Goal: Information Seeking & Learning: Check status

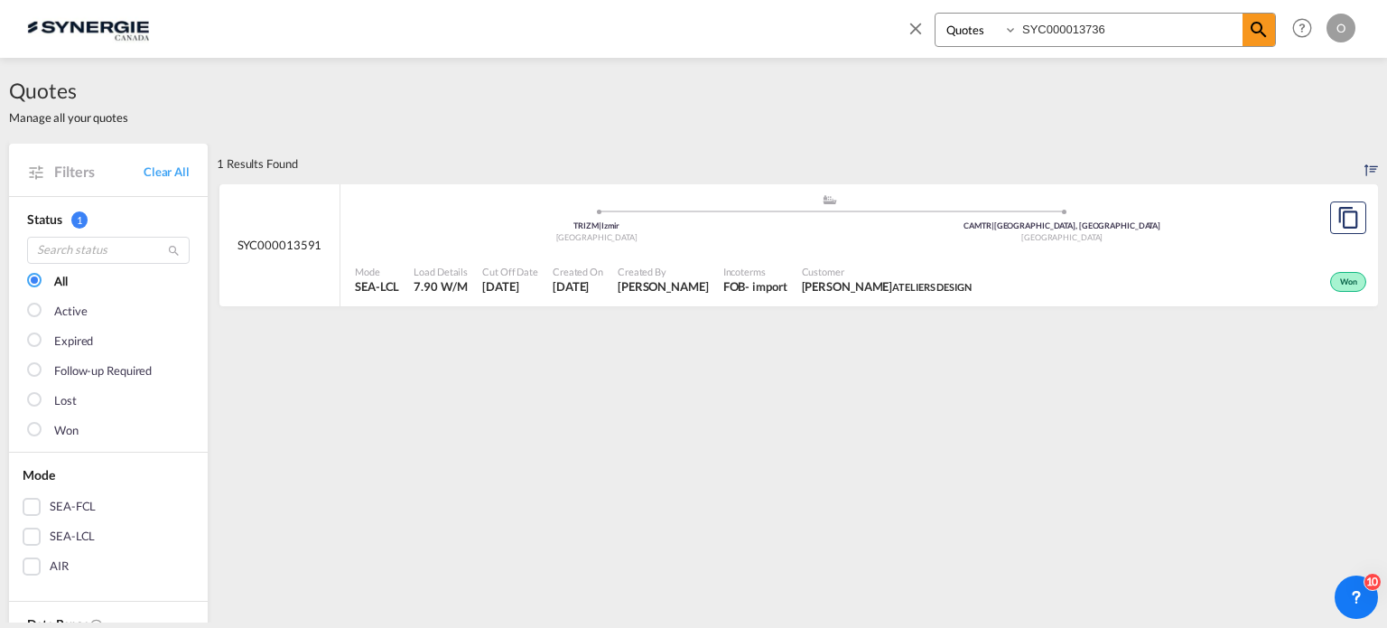
select select "Quotes"
click at [1064, 31] on input "SYC000013736" at bounding box center [1130, 30] width 225 height 32
paste input "522"
type input "SYC000013522"
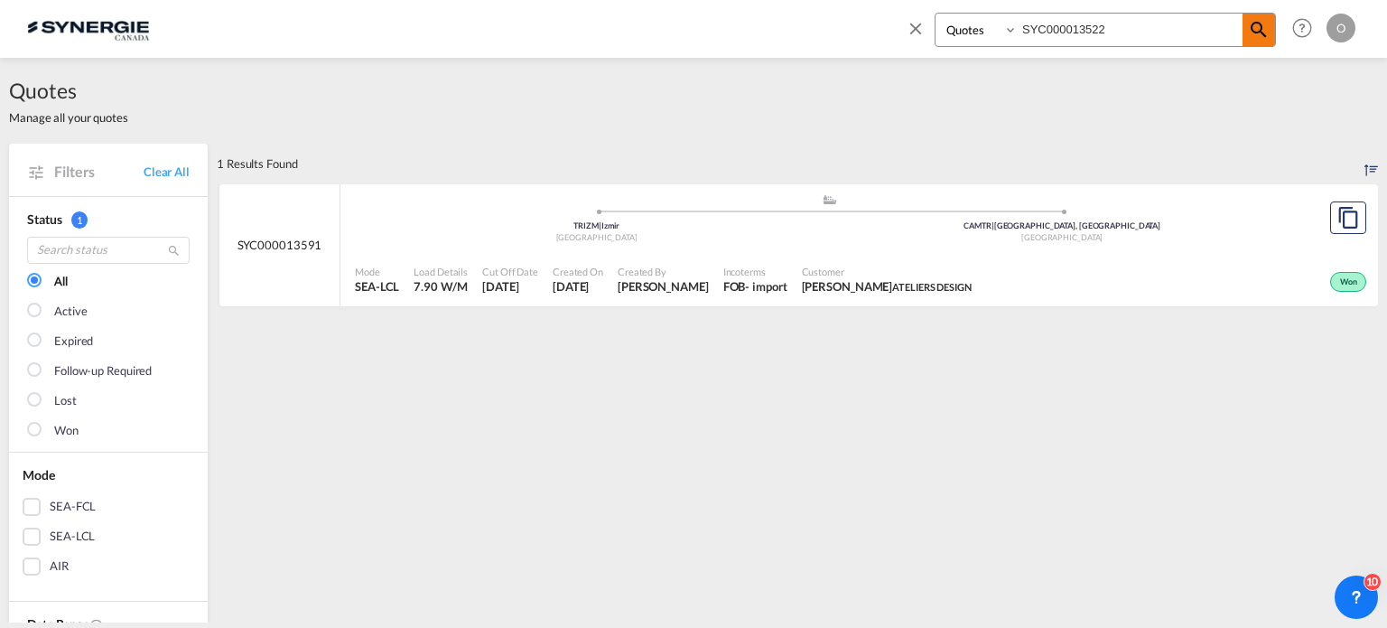
click at [1268, 24] on md-icon "icon-magnify" at bounding box center [1259, 30] width 22 height 22
click at [1037, 250] on div ".a{fill:#aaa8ad;} .a{fill:#aaa8ad;} DEHAM | Hamburg Germany CAMTR | Montreal, Q…" at bounding box center [829, 222] width 949 height 59
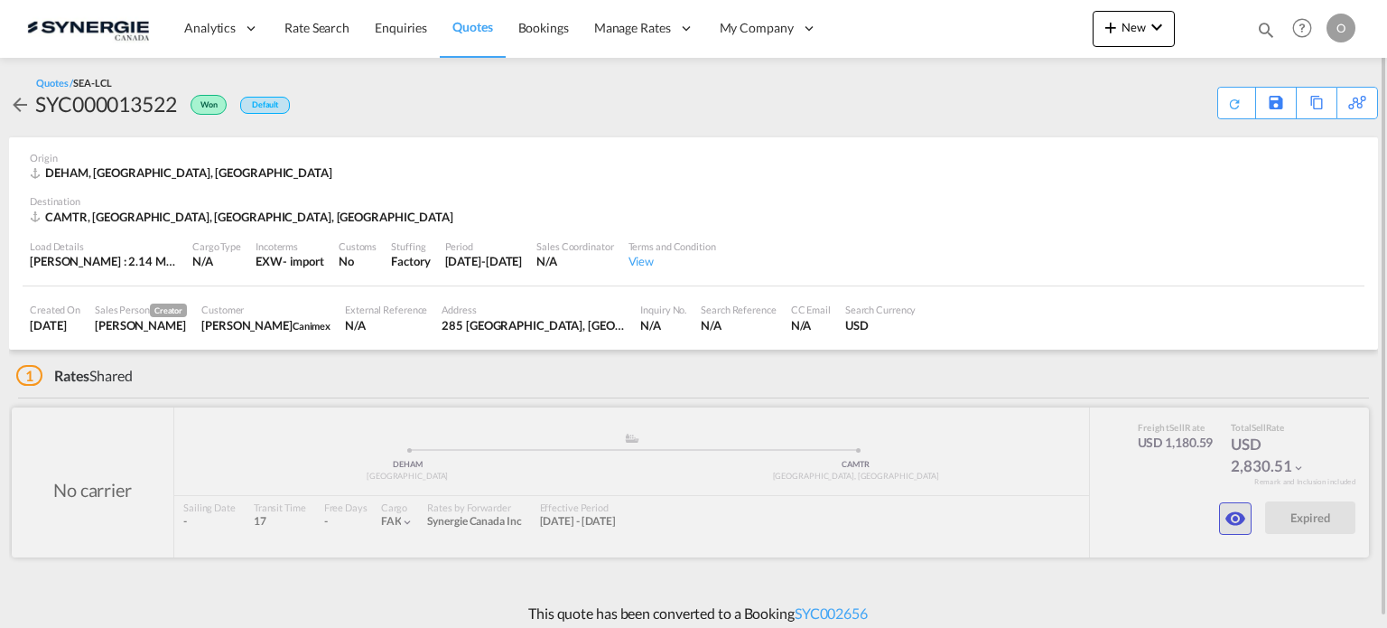
click at [1228, 525] on md-icon "icon-eye" at bounding box center [1235, 518] width 22 height 22
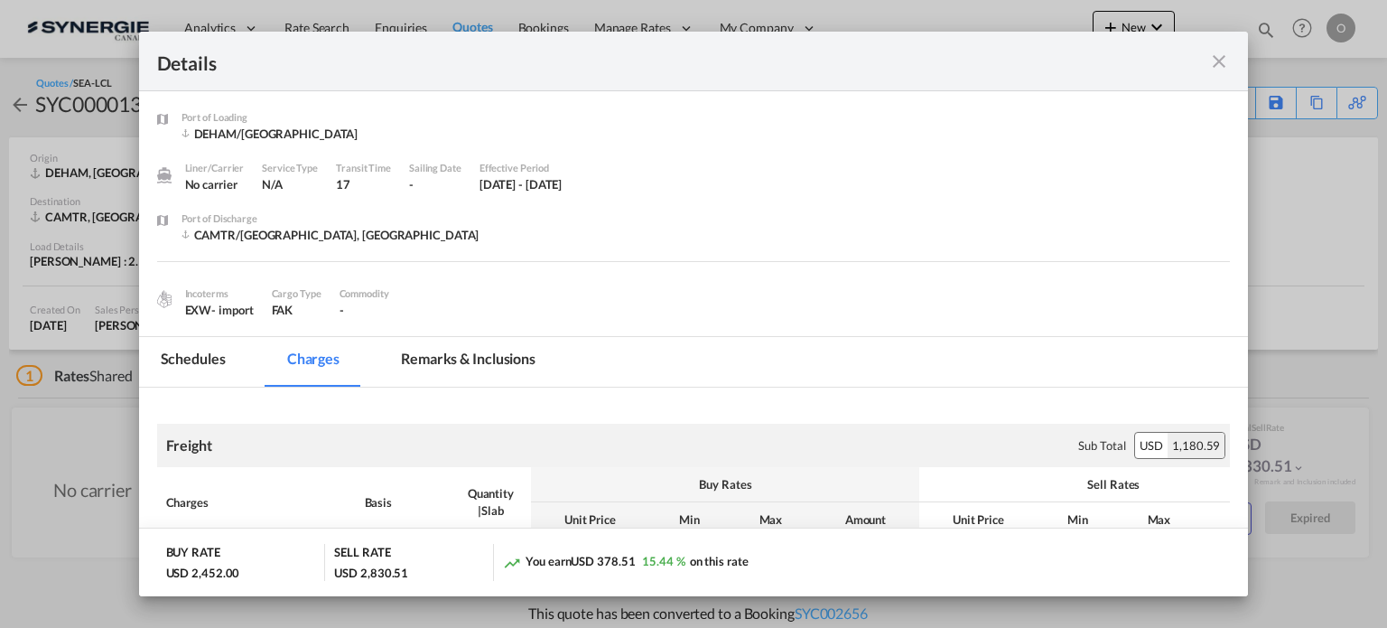
click at [1219, 59] on md-icon "icon-close fg-AAA8AD m-0 cursor" at bounding box center [1219, 62] width 22 height 22
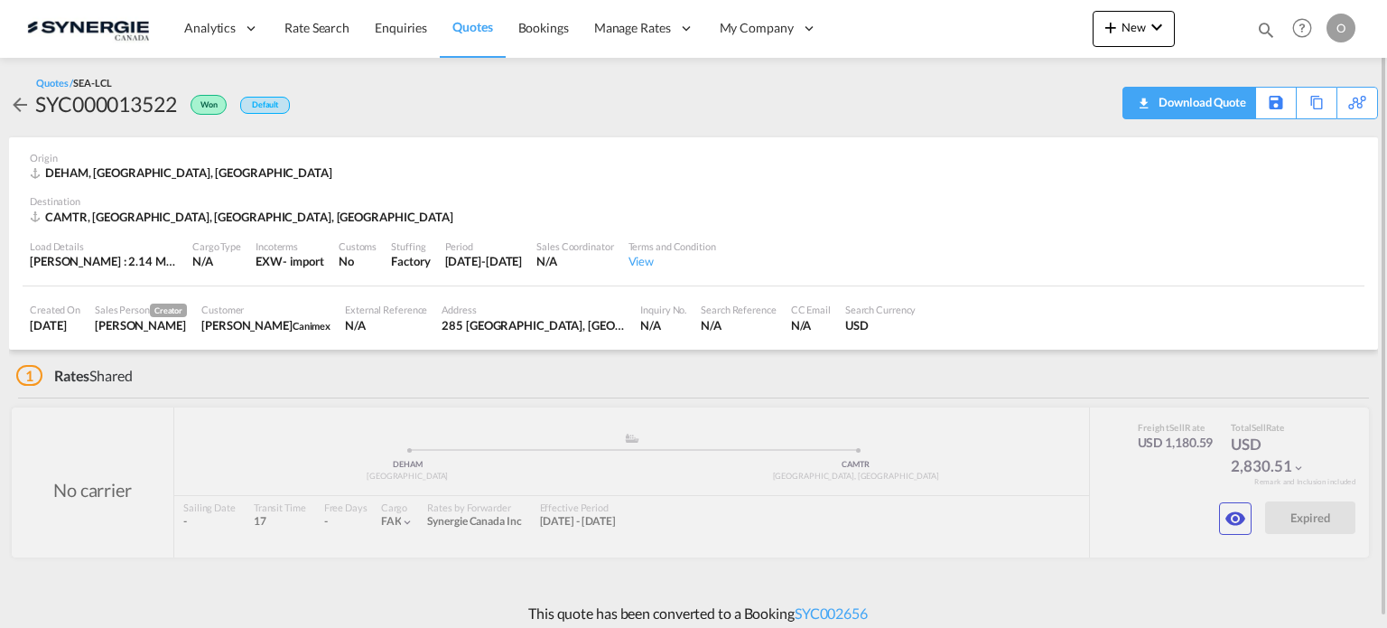
click at [1221, 108] on div "Download Quote" at bounding box center [1200, 102] width 92 height 29
click at [1242, 522] on md-icon "icon-eye" at bounding box center [1235, 518] width 22 height 22
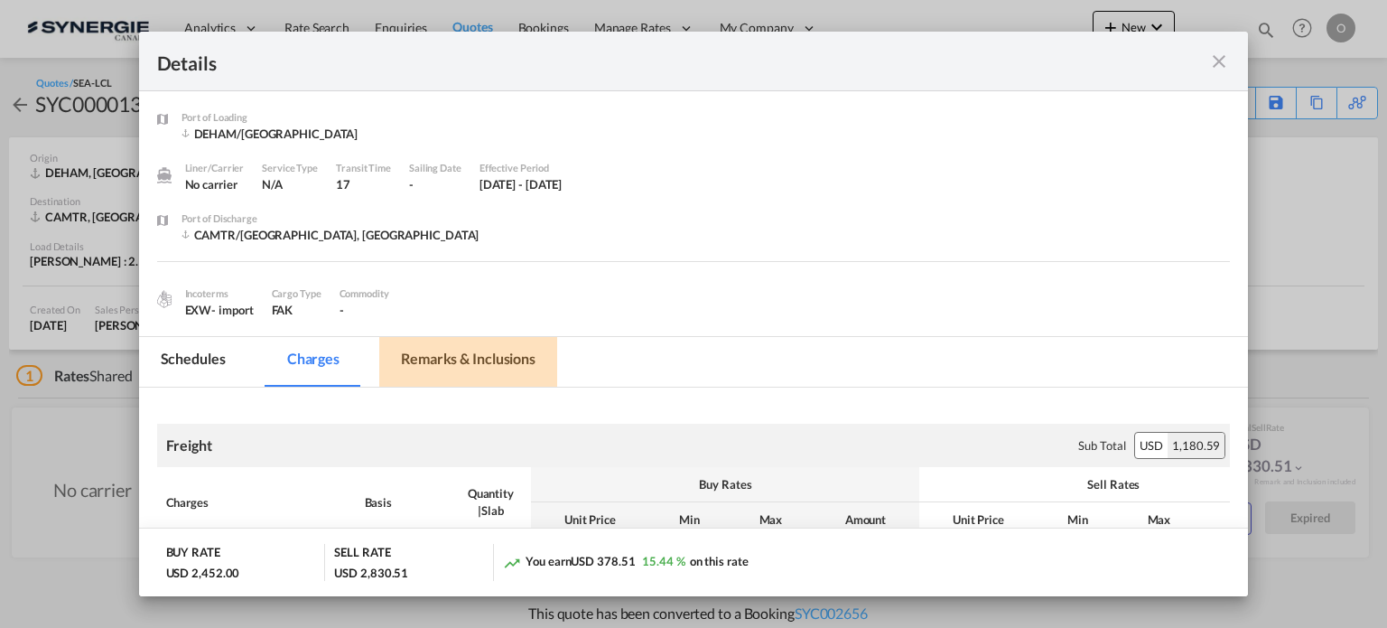
click at [495, 353] on md-tab-item "Remarks & Inclusions" at bounding box center [468, 362] width 178 height 50
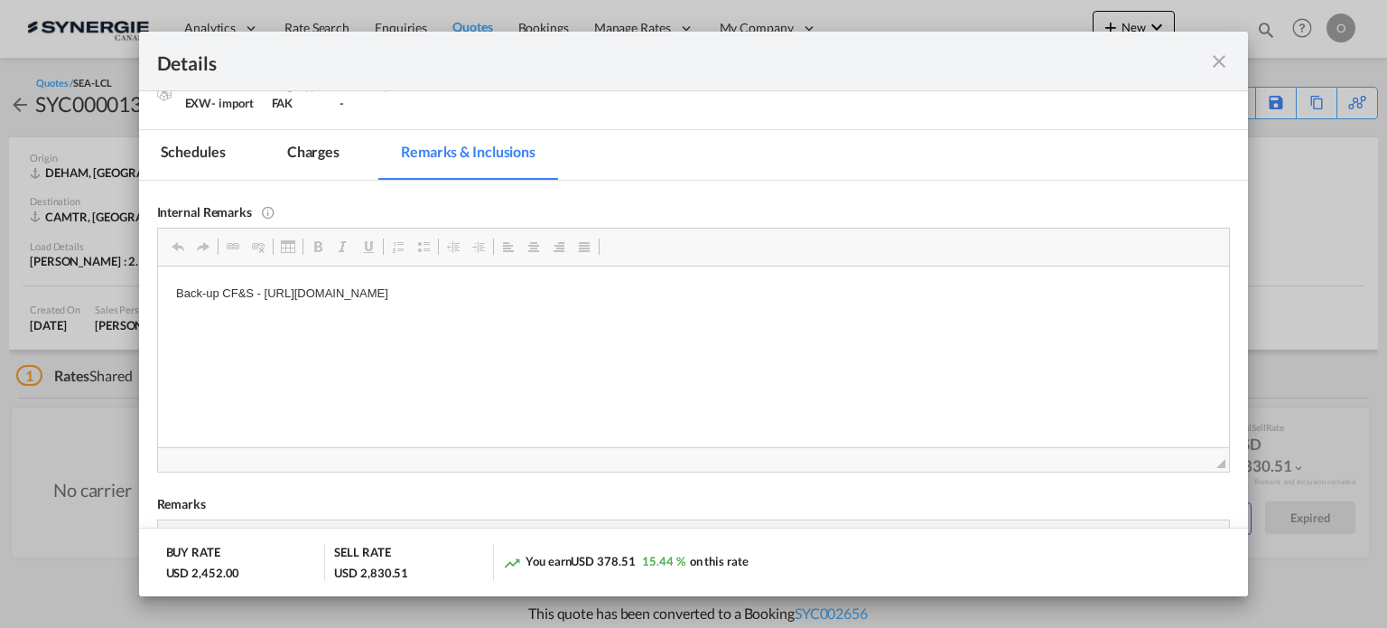
scroll to position [206, 0]
click at [1221, 70] on md-icon "icon-close fg-AAA8AD m-0 cursor" at bounding box center [1219, 62] width 22 height 22
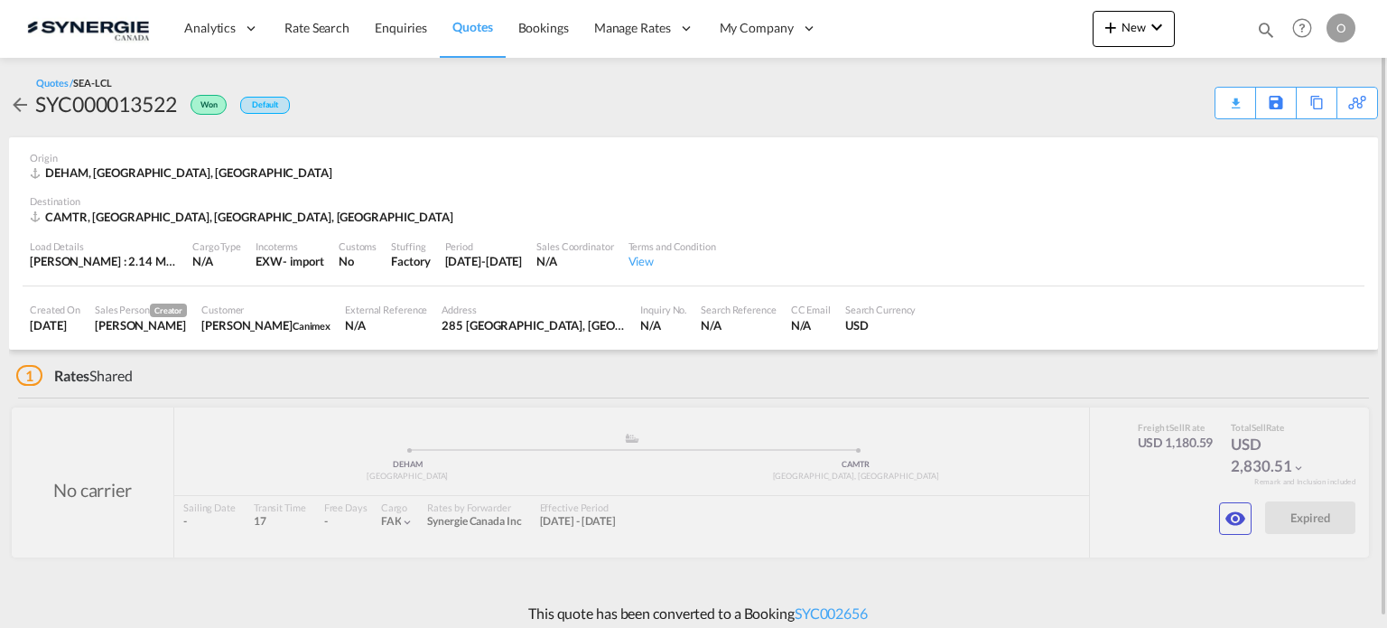
click at [1261, 28] on md-icon "icon-magnify" at bounding box center [1266, 30] width 20 height 20
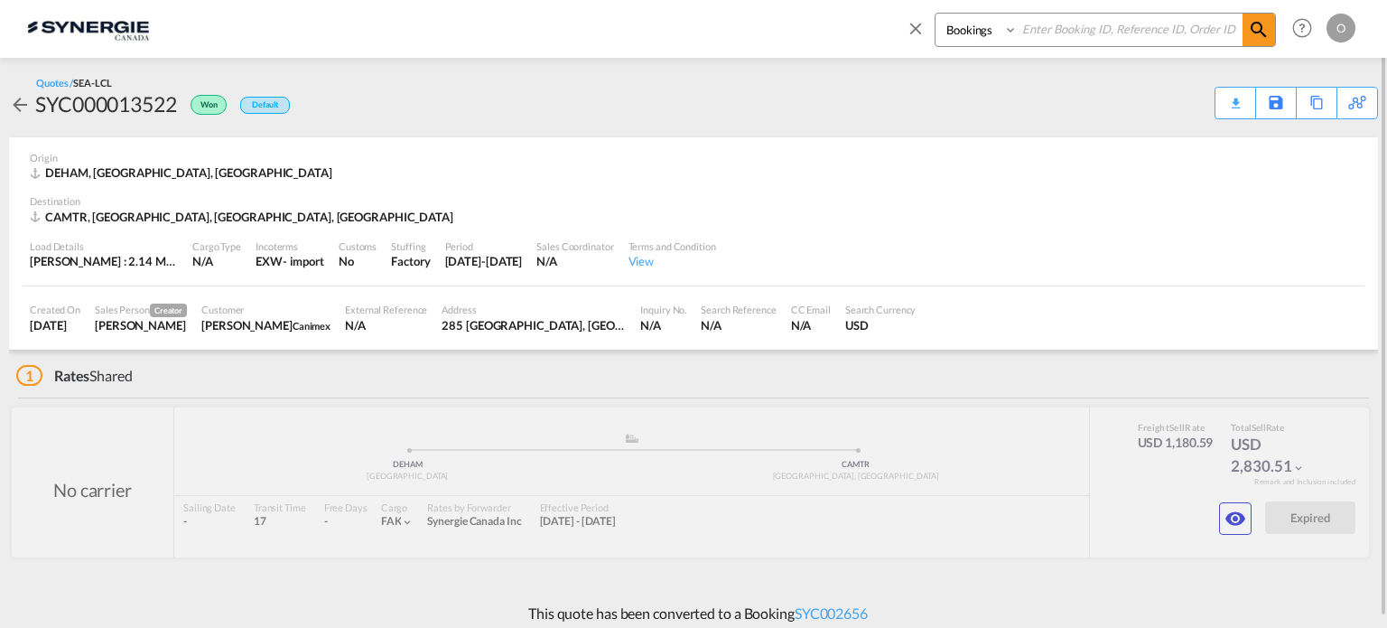
click at [949, 33] on select "Bookings Quotes Enquiries" at bounding box center [978, 30] width 86 height 33
select select "Quotes"
click at [935, 14] on select "Bookings Quotes Enquiries" at bounding box center [978, 30] width 86 height 33
click at [1086, 42] on input at bounding box center [1130, 30] width 225 height 32
paste input "SYC000014101"
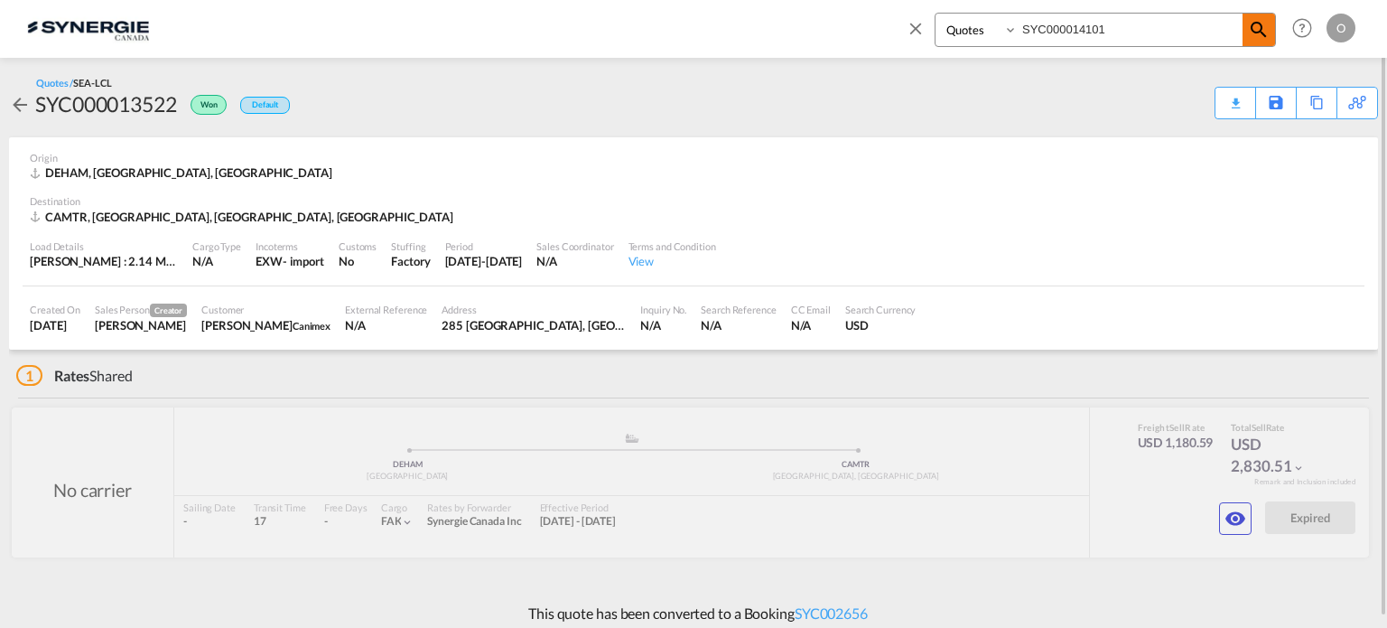
type input "SYC000014101"
click at [1260, 29] on md-icon "icon-magnify" at bounding box center [1259, 30] width 22 height 22
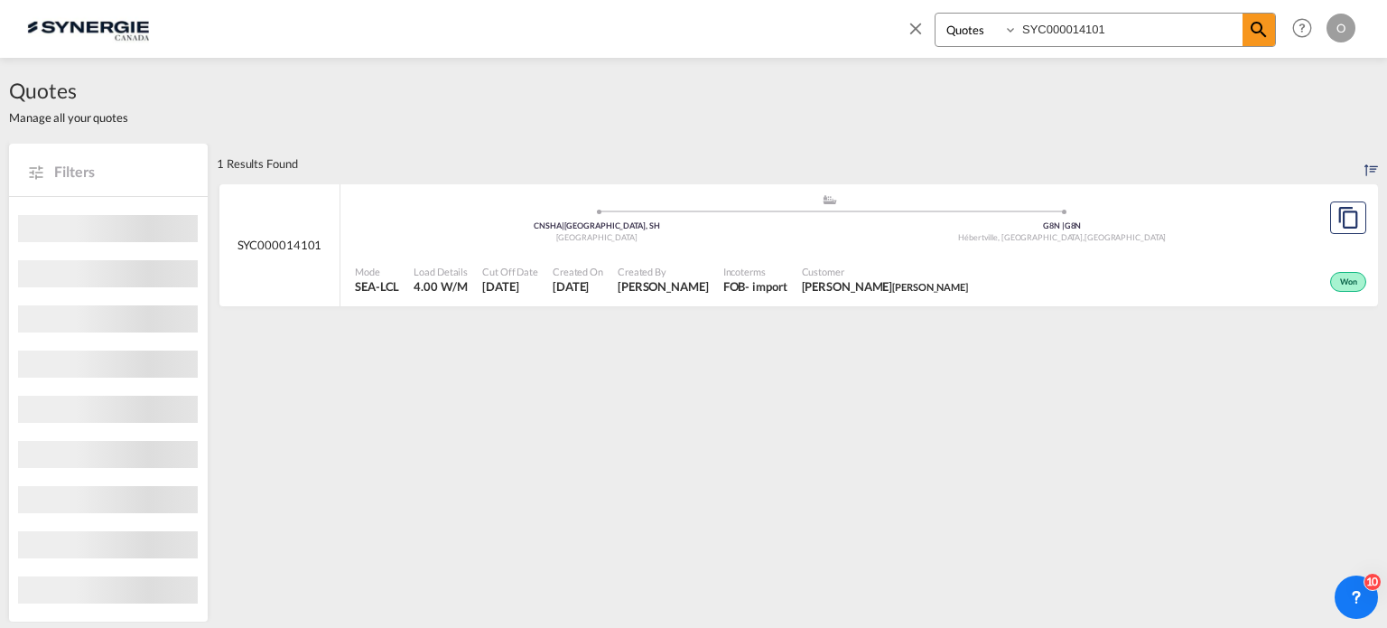
click at [1117, 248] on div ".a{fill:#aaa8ad;} .a{fill:#aaa8ad;} CNSHA | [GEOGRAPHIC_DATA], SH China G8N | G…" at bounding box center [829, 222] width 949 height 59
